Goal: Register for event/course

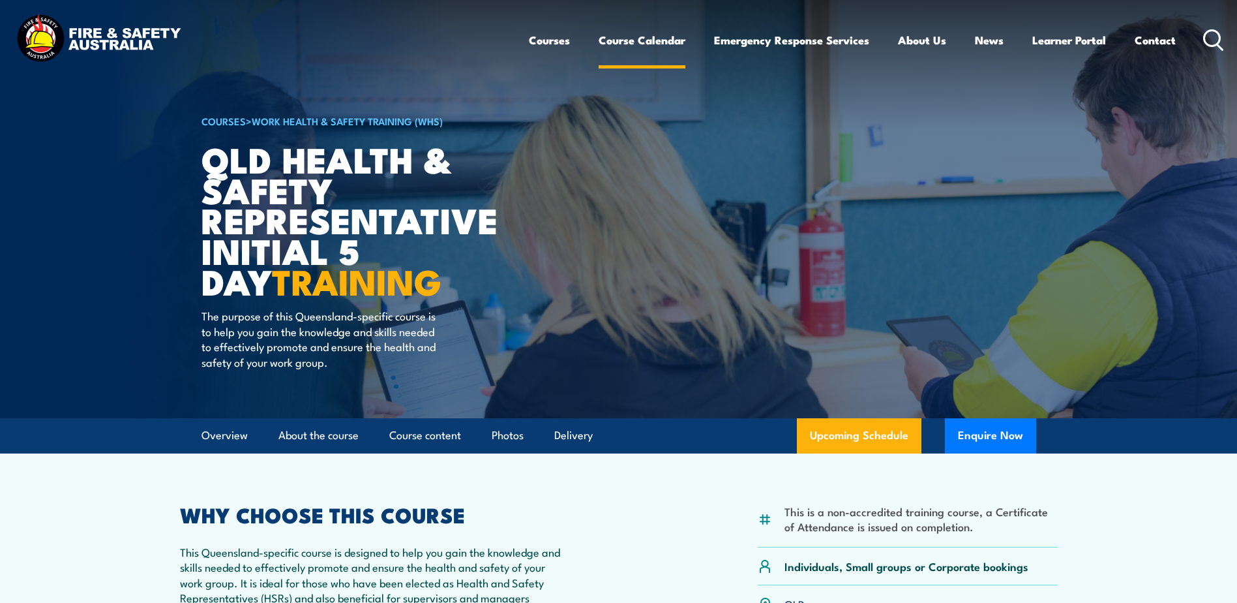
click at [649, 46] on link "Course Calendar" at bounding box center [642, 40] width 87 height 35
click at [622, 44] on link "Course Calendar" at bounding box center [642, 40] width 87 height 35
